Goal: Communication & Community: Answer question/provide support

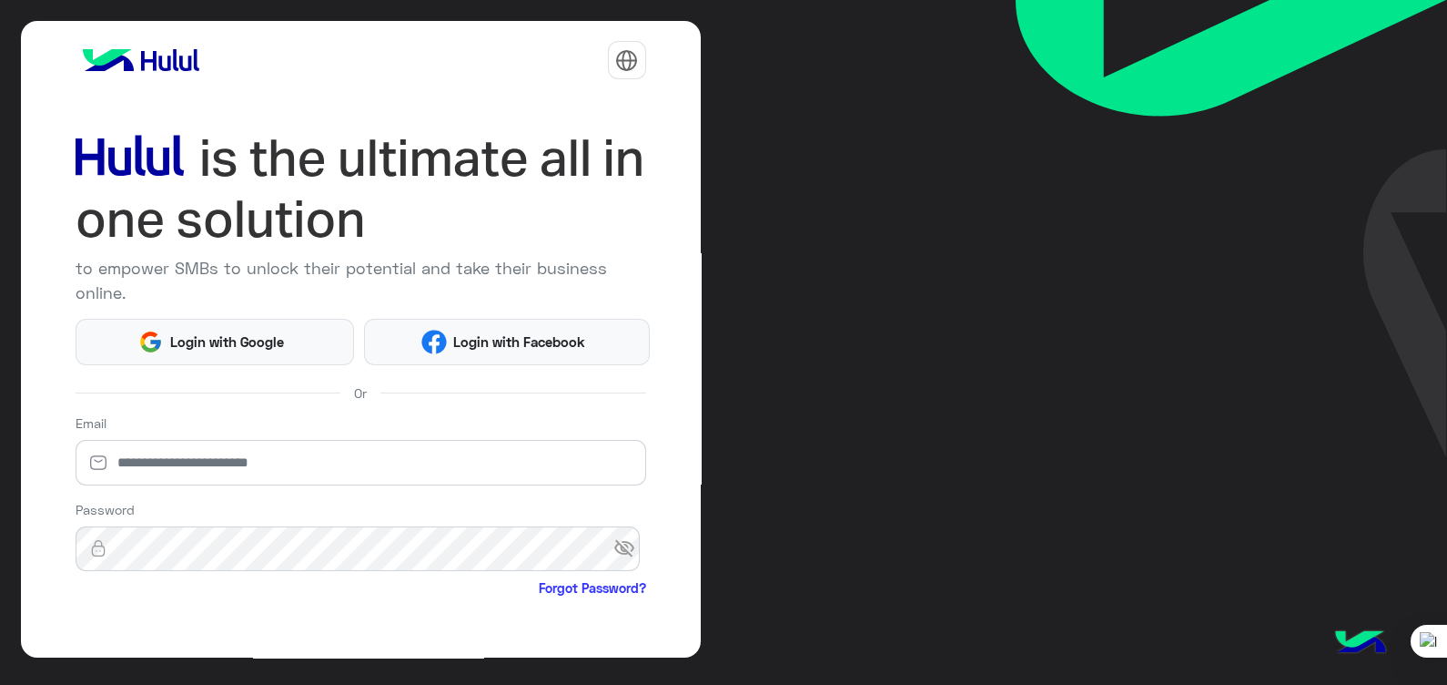
click at [249, 332] on html "to empower SMBs to unlock their potential and take their business online. Login…" at bounding box center [723, 342] width 1447 height 685
click at [206, 333] on html "to empower SMBs to unlock their potential and take their business online. Login…" at bounding box center [723, 342] width 1447 height 685
click at [482, 329] on html "to empower SMBs to unlock their potential and take their business online. Login…" at bounding box center [723, 342] width 1447 height 685
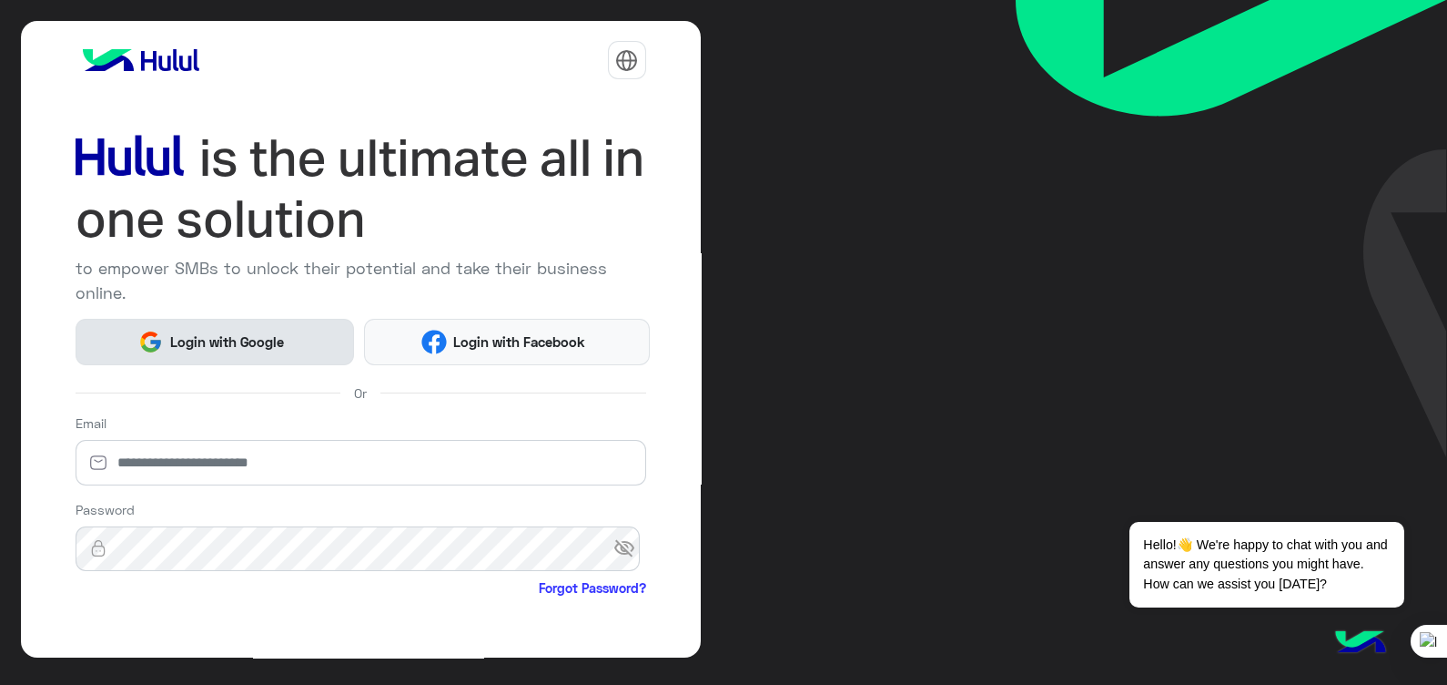
click at [258, 341] on span "Login with Google" at bounding box center [226, 341] width 127 height 21
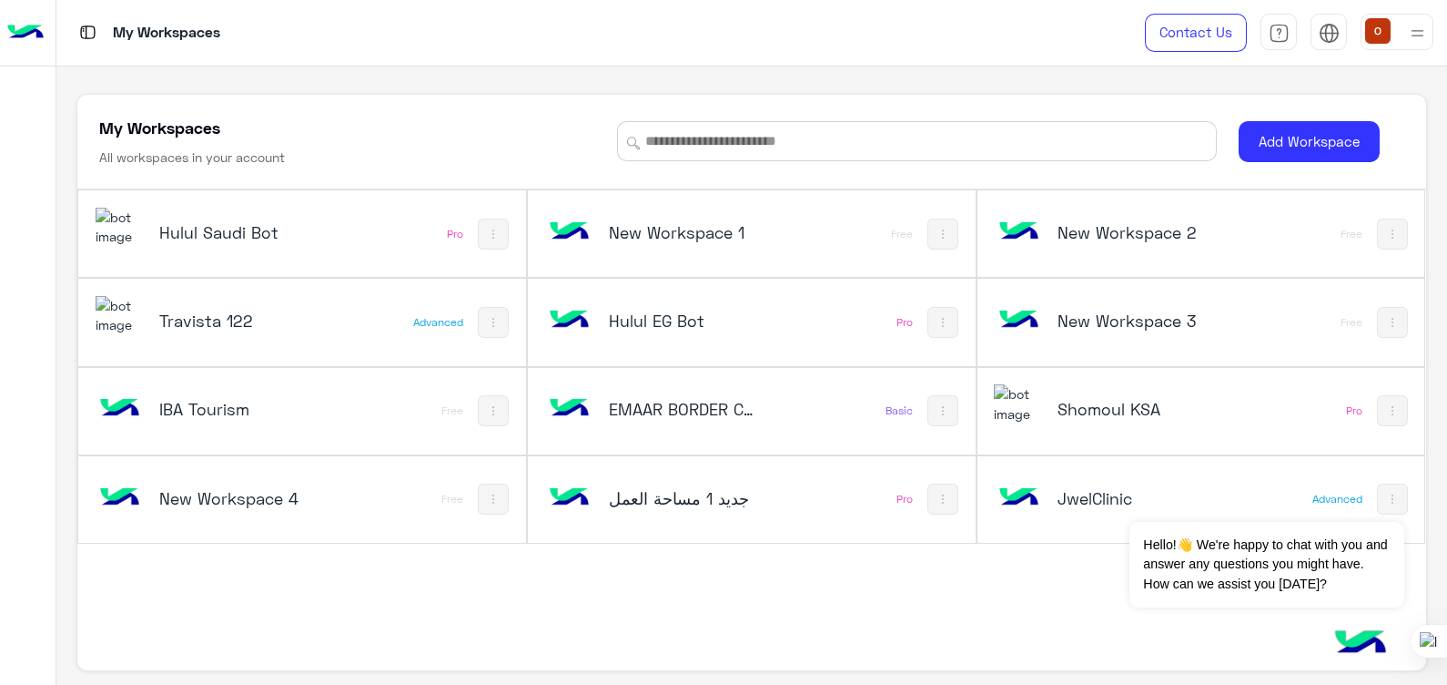
click at [121, 225] on img at bounding box center [120, 227] width 49 height 39
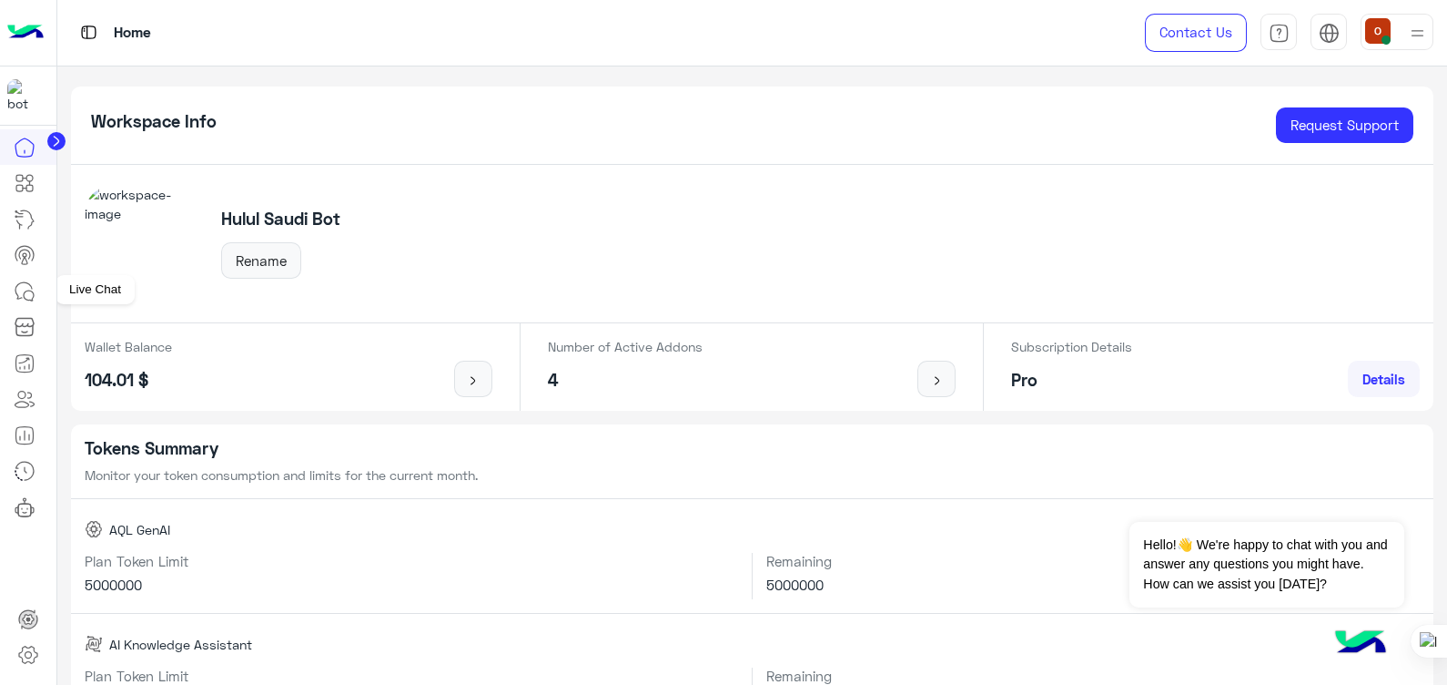
click at [23, 287] on icon at bounding box center [25, 291] width 22 height 22
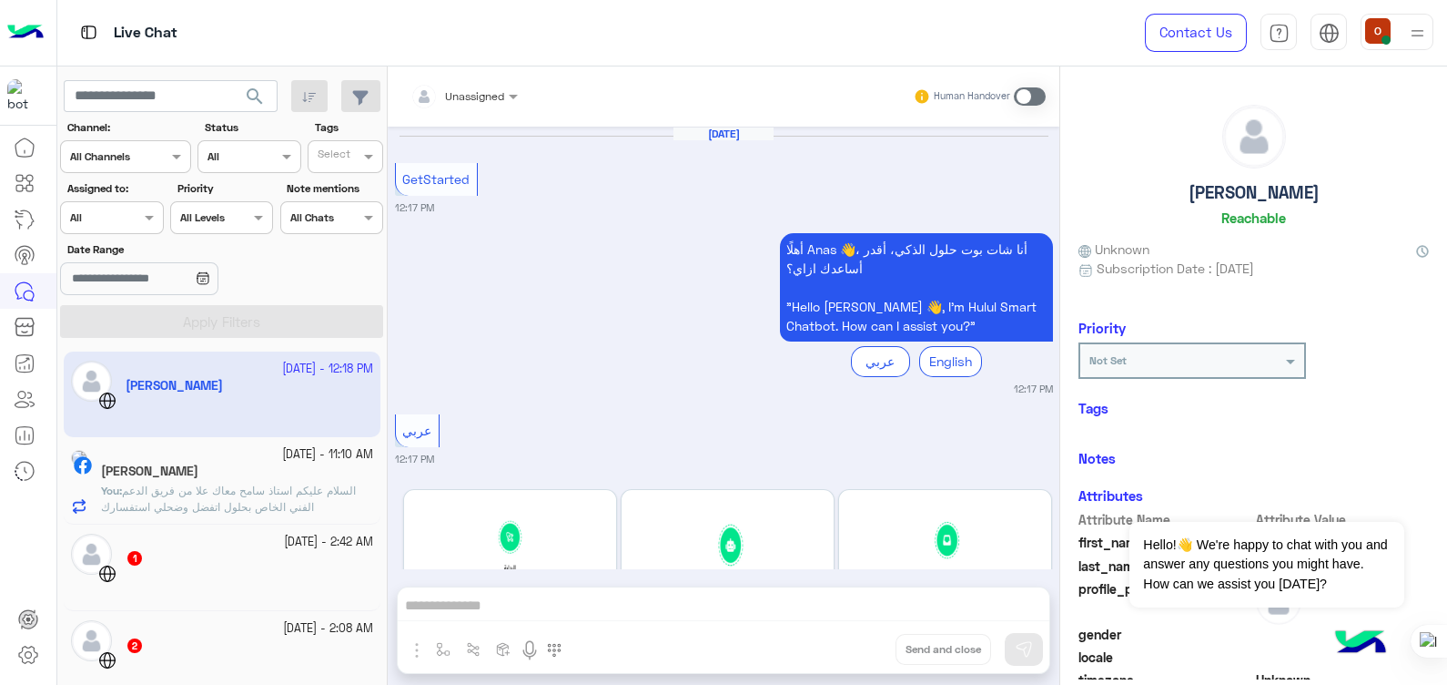
scroll to position [763, 0]
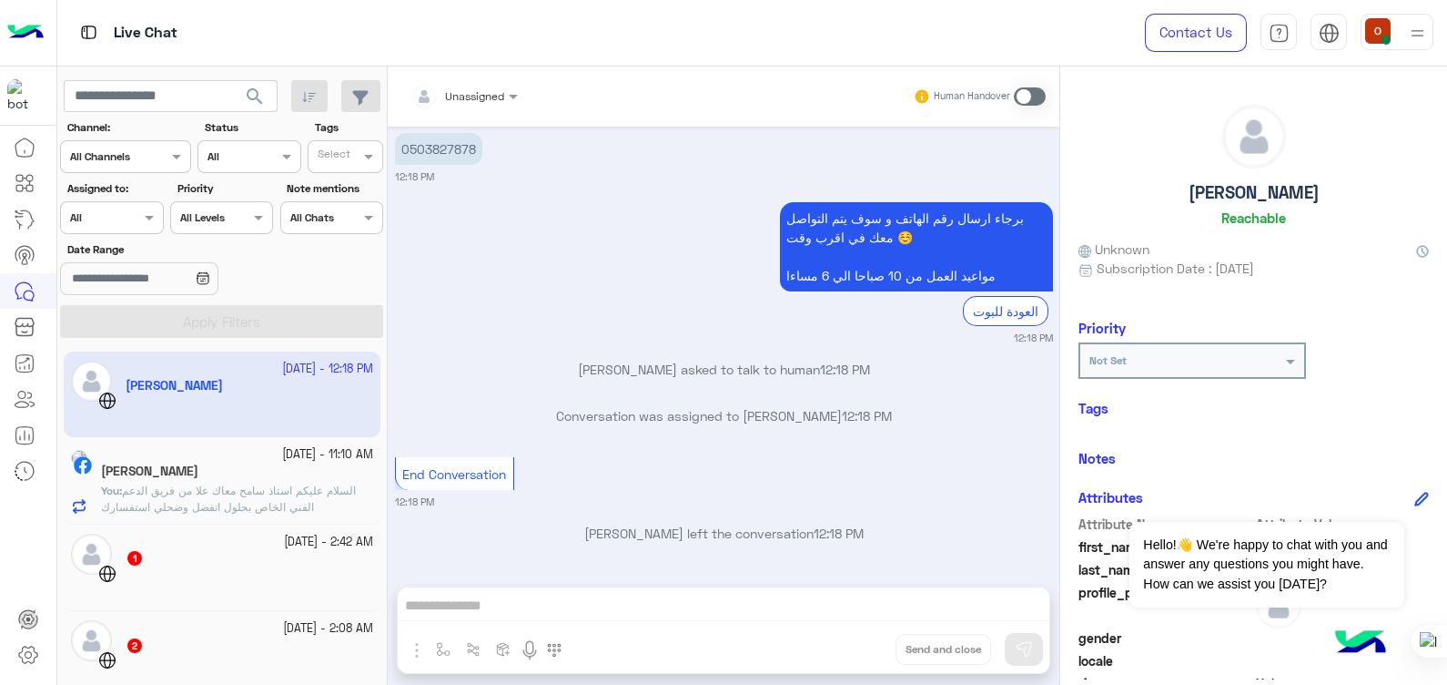
click at [1038, 82] on div "Human Handover" at bounding box center [980, 96] width 134 height 33
click at [1033, 96] on span at bounding box center [1030, 96] width 32 height 18
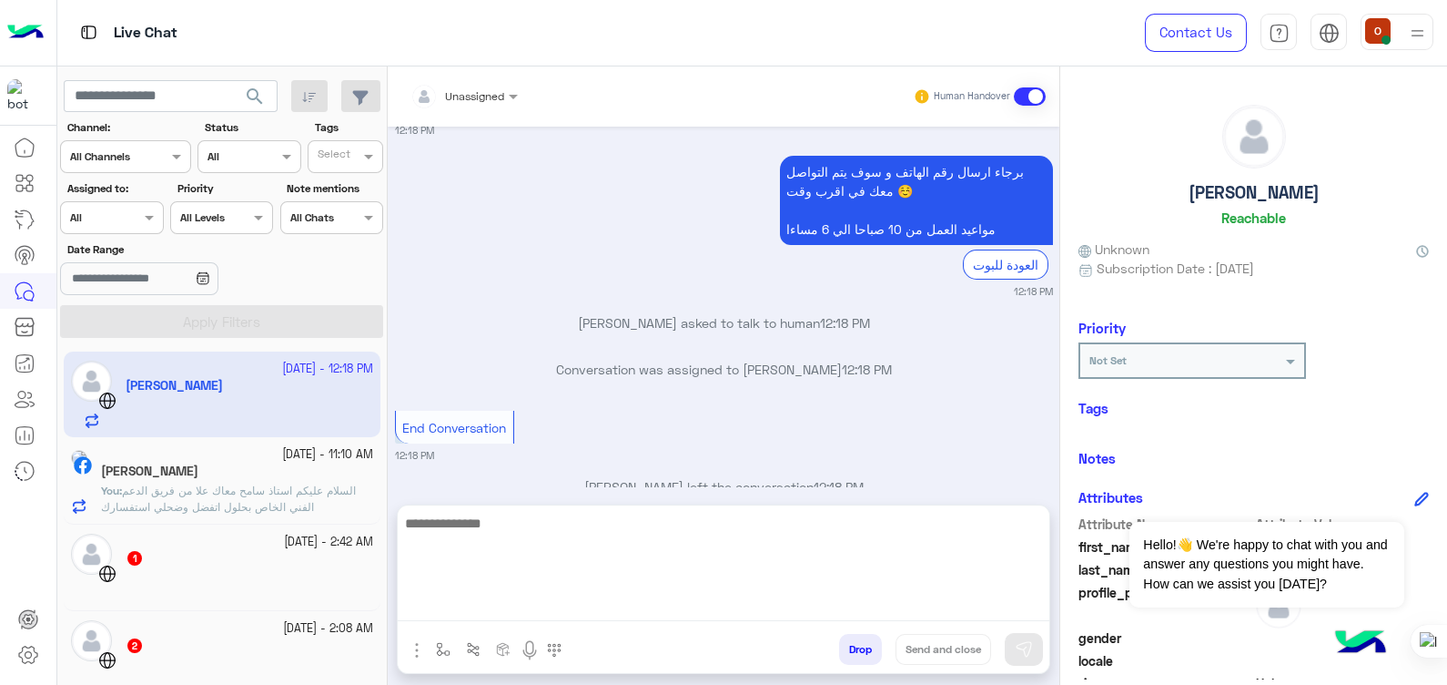
click at [710, 596] on textarea at bounding box center [724, 566] width 652 height 109
type textarea "*"
type textarea "**********"
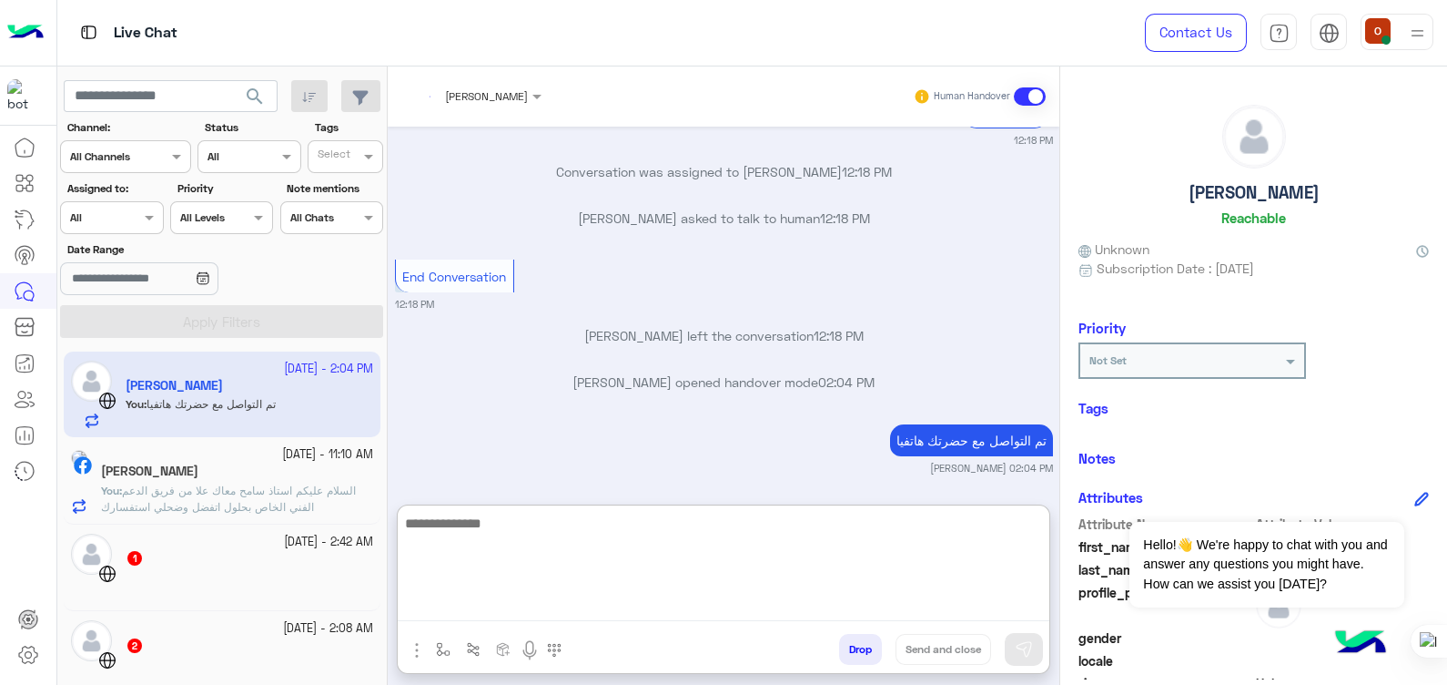
scroll to position [1008, 0]
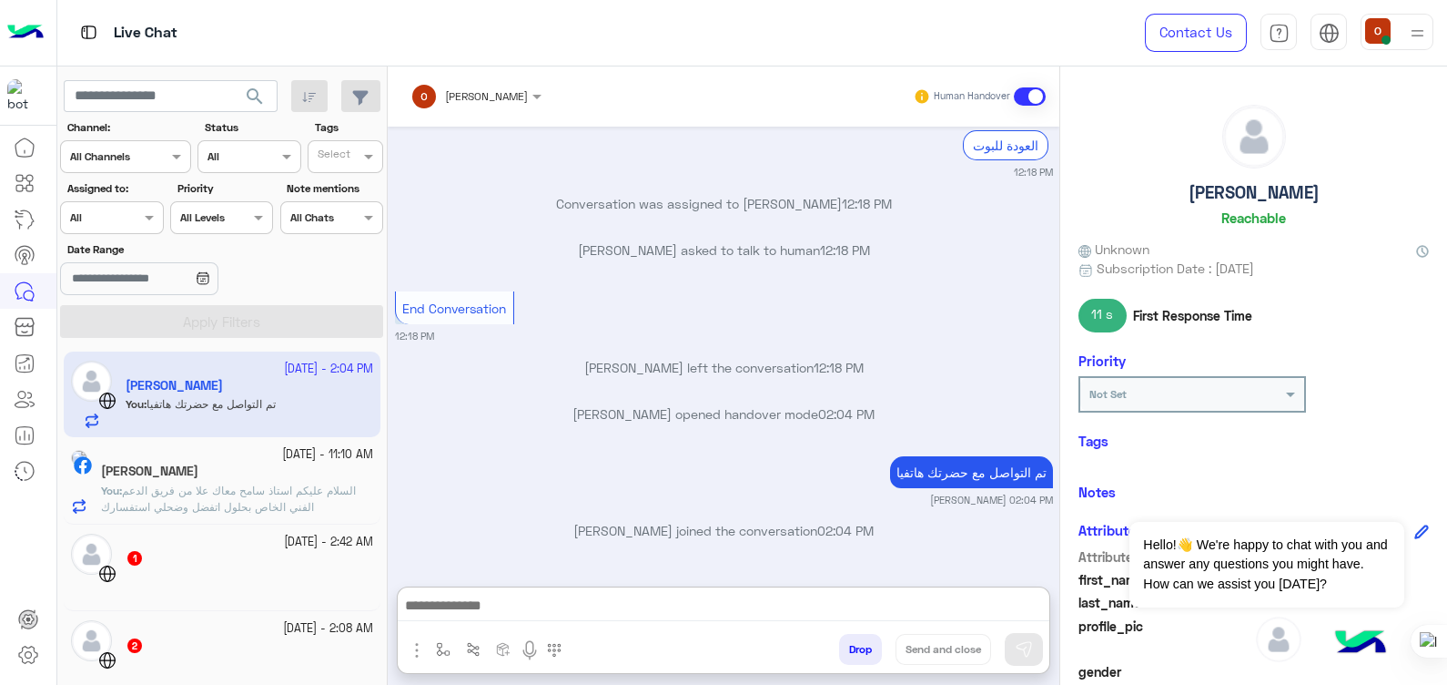
click at [223, 499] on p "You : السلام عليكم استاذ سامح معاك علا من فريق الدعم الفني الخاص بحلول اتفضل وض…" at bounding box center [237, 498] width 272 height 33
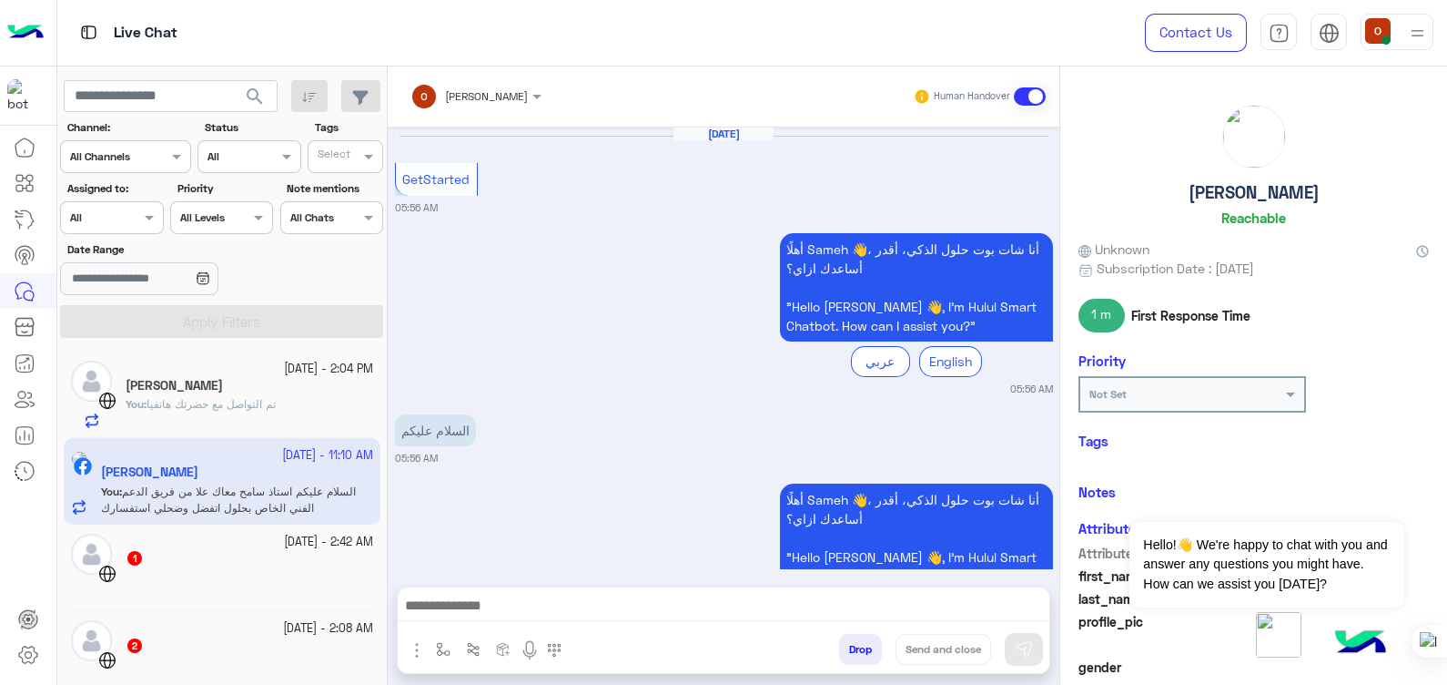
scroll to position [833, 0]
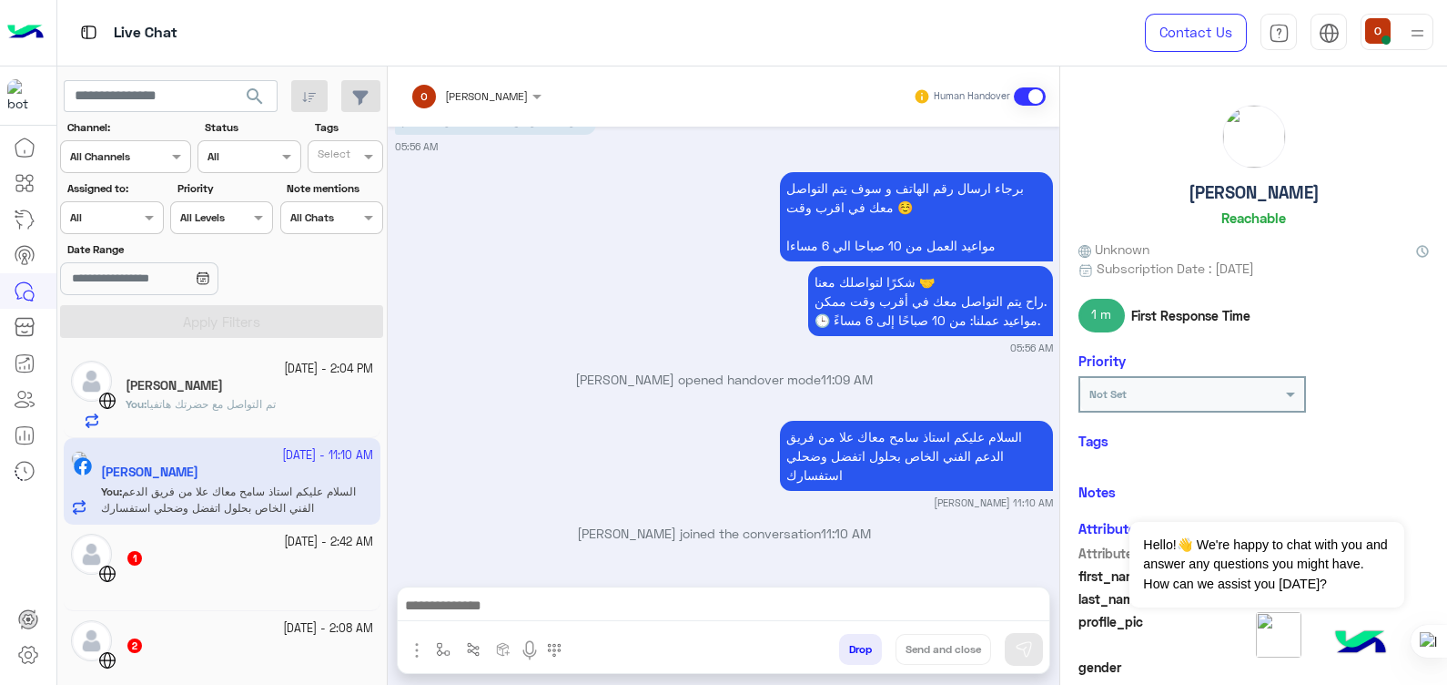
click at [248, 421] on div "You : تم التواصل مع حضرتك هاتفيا" at bounding box center [250, 412] width 248 height 32
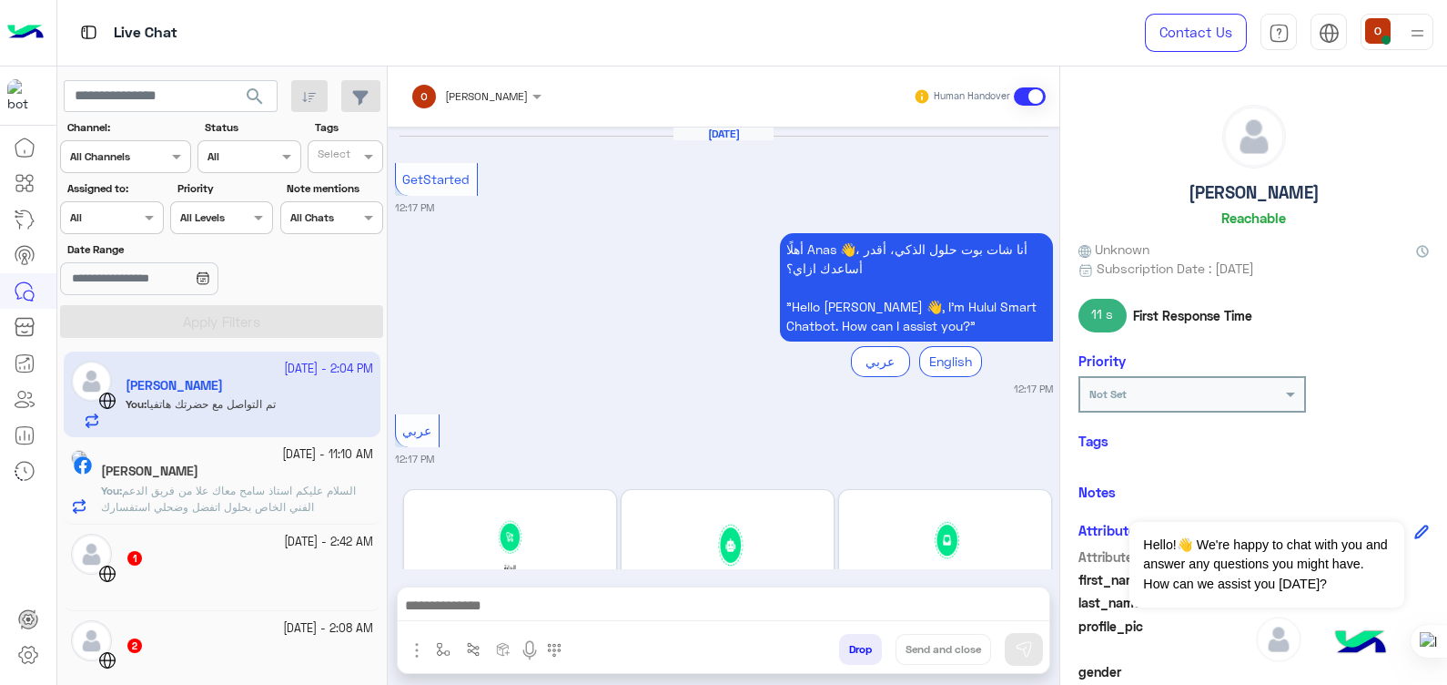
scroll to position [926, 0]
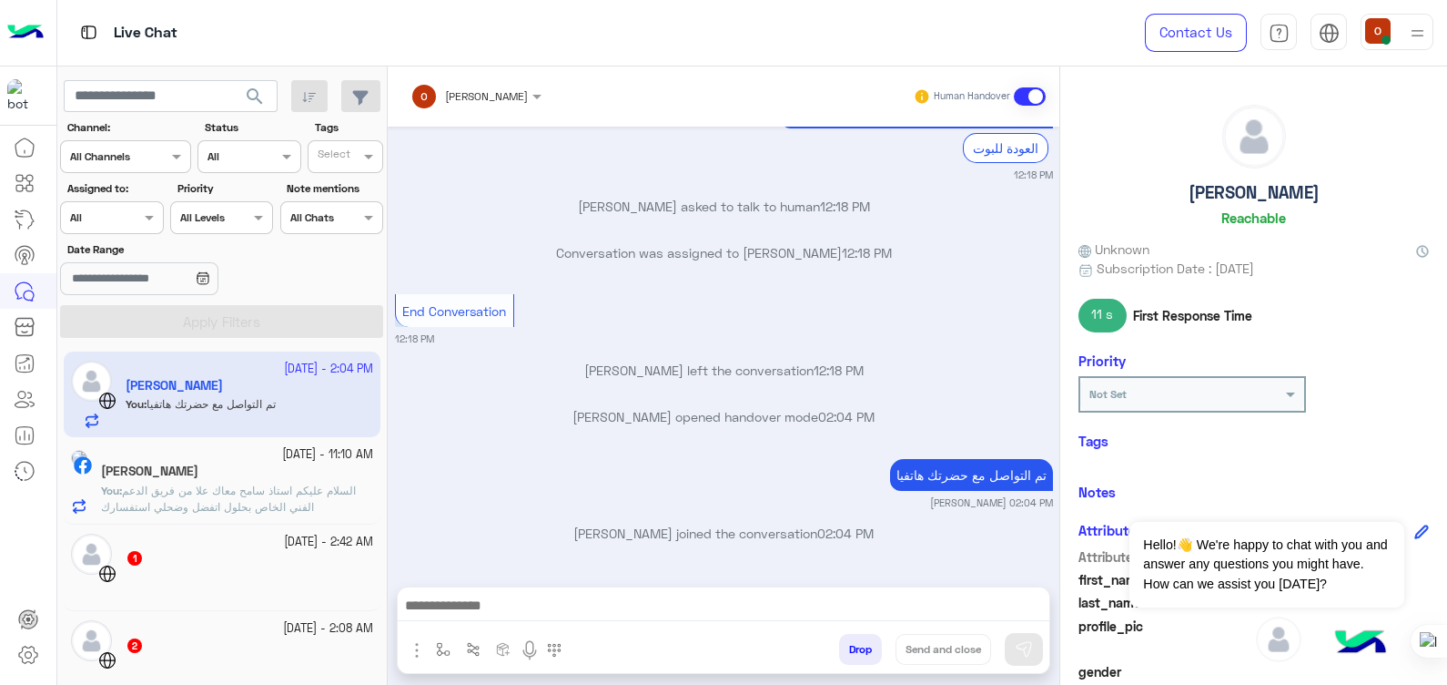
click at [249, 476] on div "[PERSON_NAME]" at bounding box center [237, 472] width 272 height 19
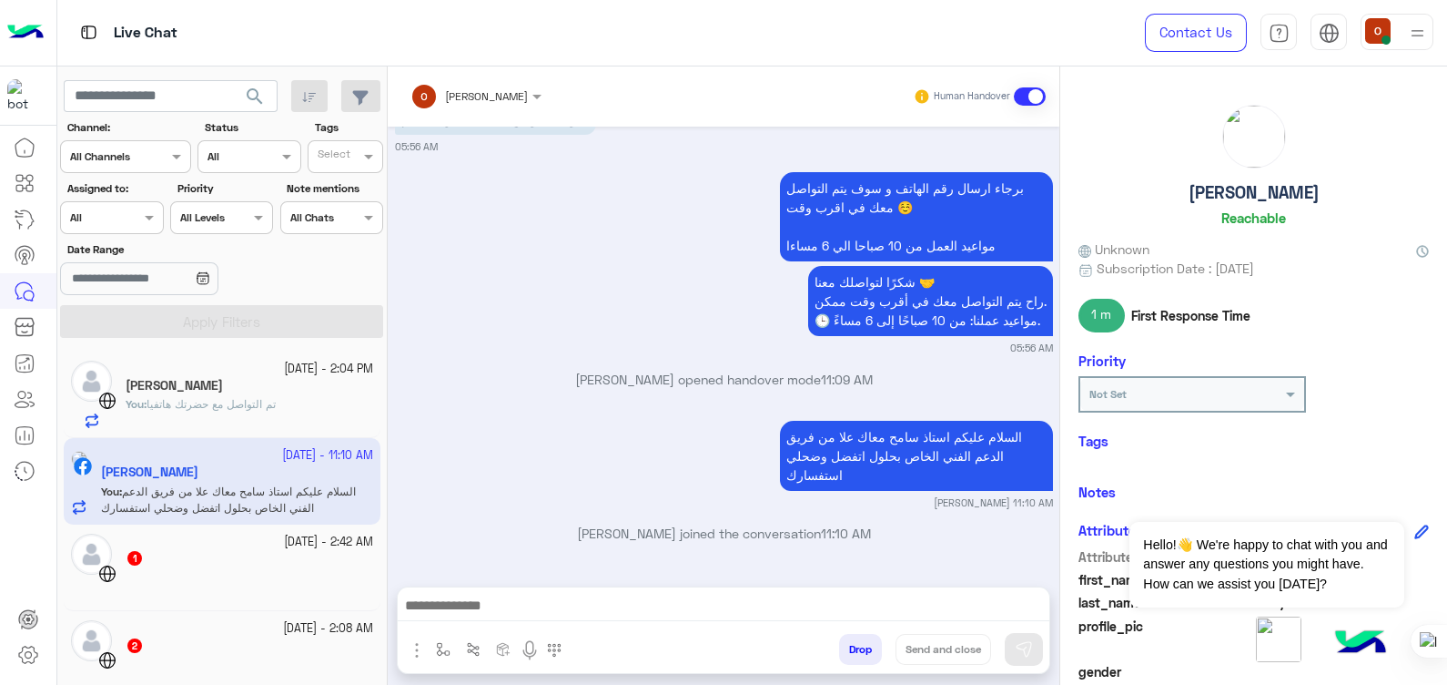
click at [304, 388] on div "[PERSON_NAME]" at bounding box center [250, 387] width 248 height 19
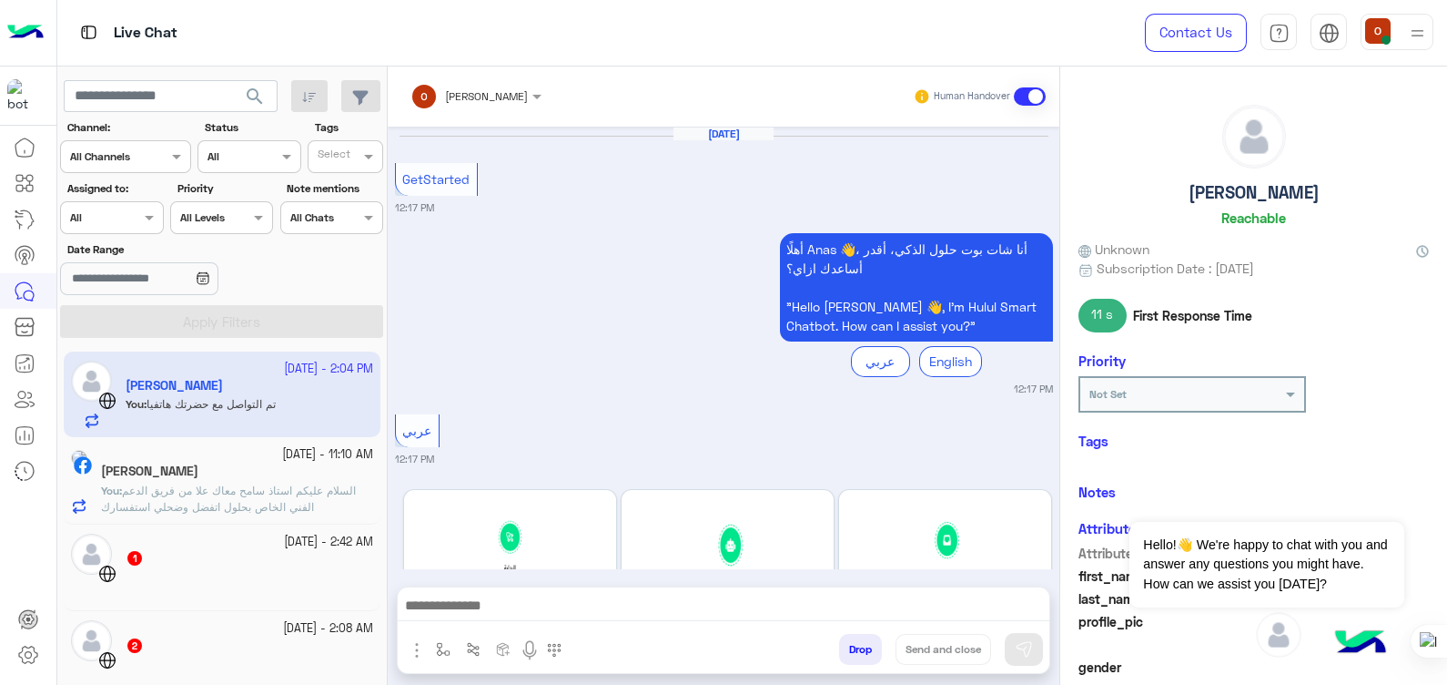
scroll to position [926, 0]
